Goal: Information Seeking & Learning: Learn about a topic

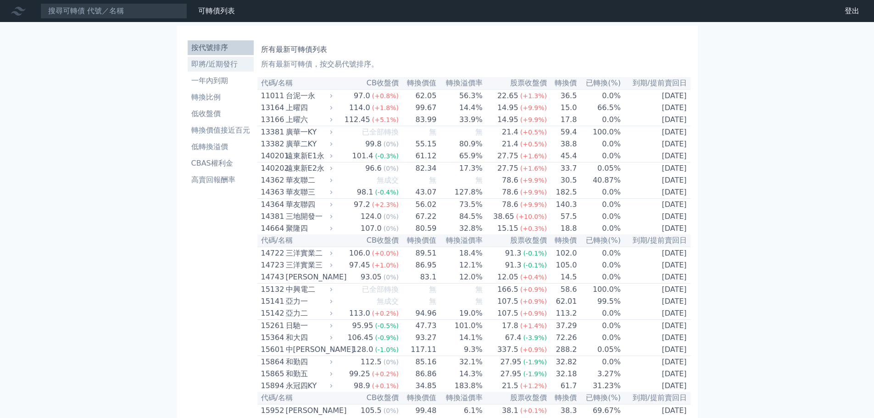
click at [227, 56] on ul "按代號排序 即將/近期發行 一年內到期 轉換比例 低收盤價 轉換價值接近百元 低轉換溢價 CBAS權利金 高賣回報酬率" at bounding box center [221, 113] width 66 height 147
click at [226, 64] on li "即將/近期發行" at bounding box center [221, 64] width 66 height 11
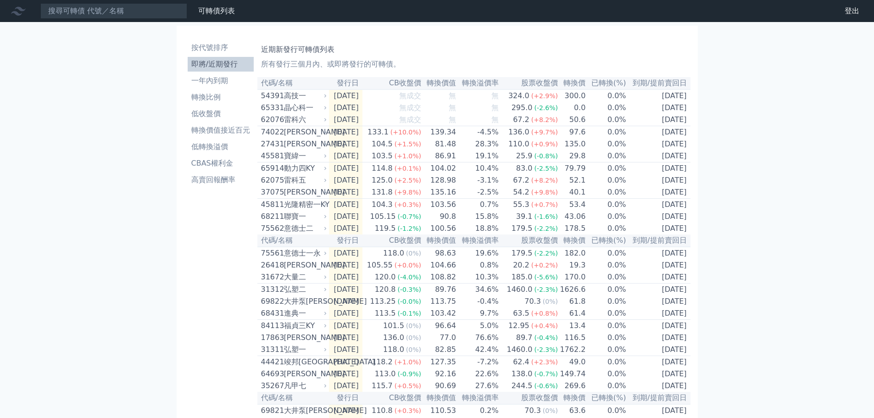
click at [224, 83] on li "一年內到期" at bounding box center [221, 80] width 66 height 11
click at [571, 118] on td "50.6" at bounding box center [573, 120] width 28 height 12
click at [348, 170] on td "[DATE]" at bounding box center [346, 168] width 34 height 12
click at [305, 174] on div "動力四KY" at bounding box center [304, 168] width 41 height 11
